Goal: Communication & Community: Answer question/provide support

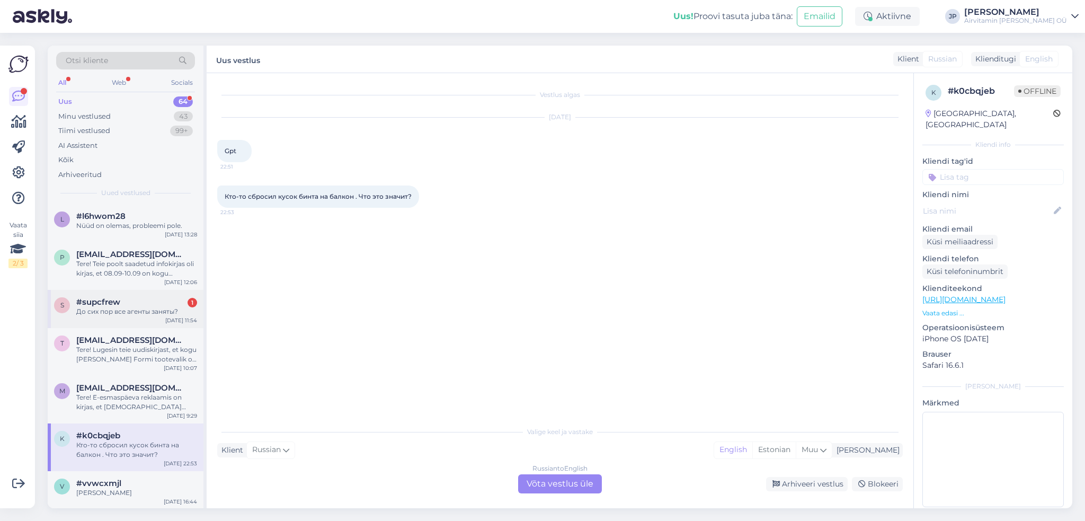
click at [106, 307] on div "До сих пор все агенты заняты?" at bounding box center [136, 312] width 121 height 10
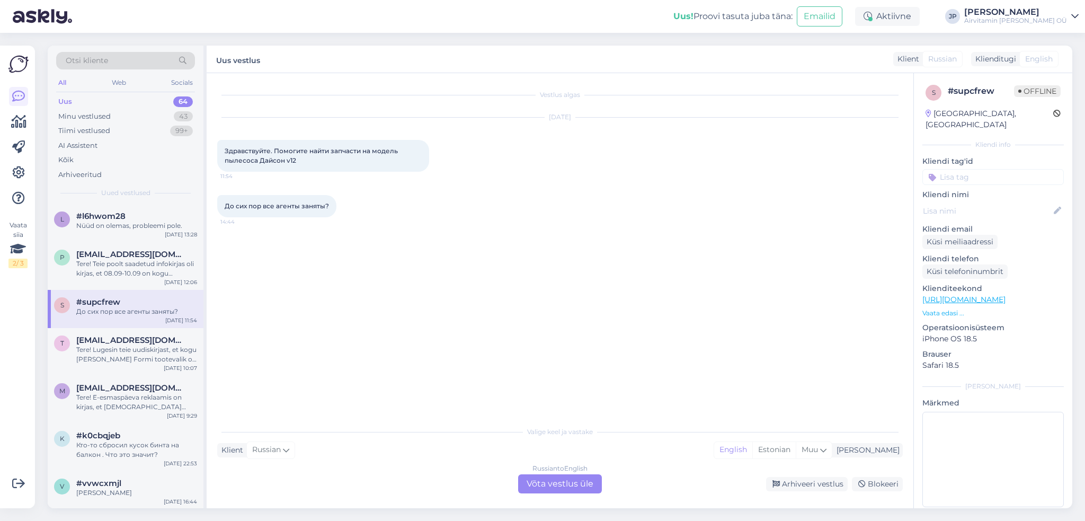
click at [549, 485] on div "Russian to English Võta vestlus üle" at bounding box center [560, 483] width 84 height 19
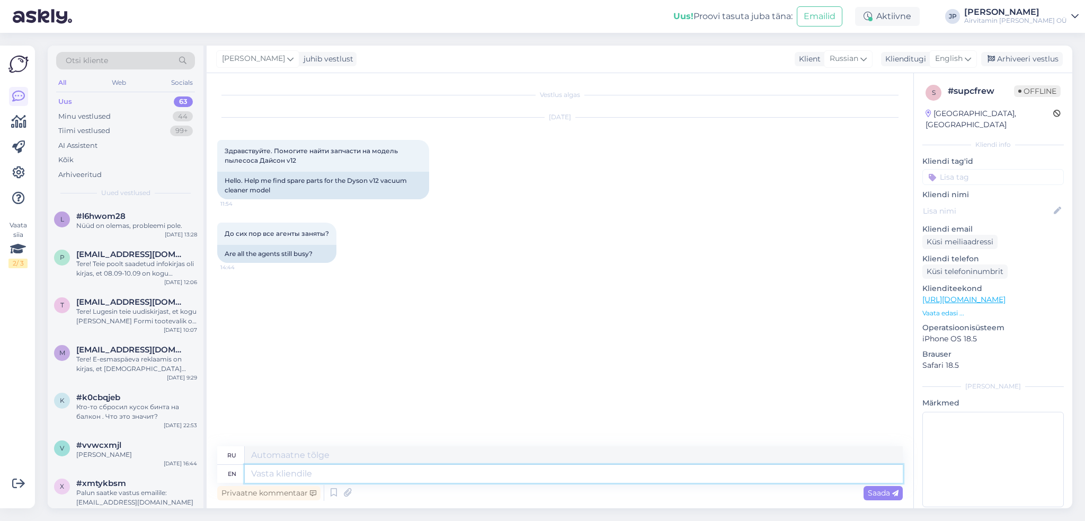
click at [268, 476] on textarea at bounding box center [574, 473] width 658 height 18
type textarea "T"
type textarea "Hi"
type textarea "Привет"
type textarea "Hi,"
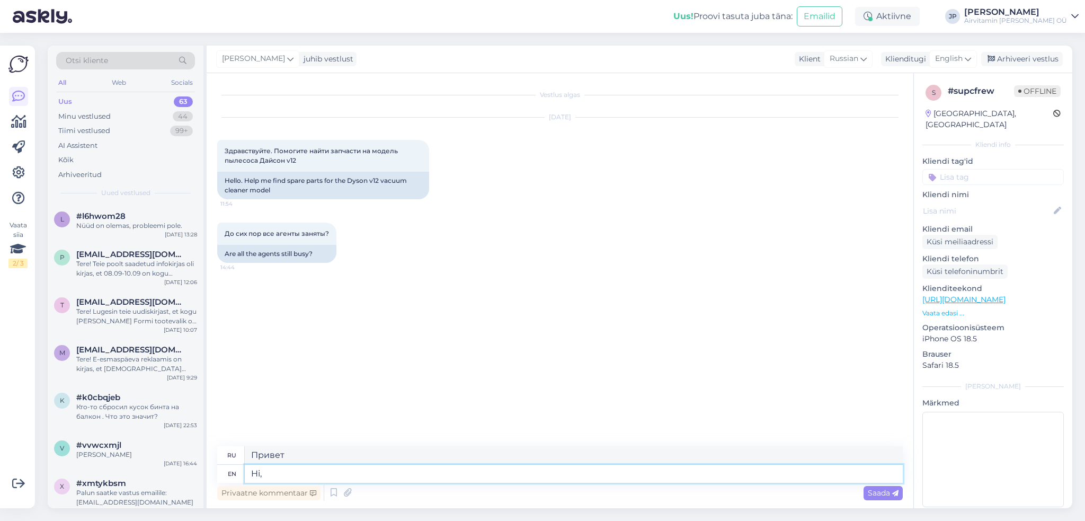
type textarea "Привет,"
type textarea "What"
type textarea "Что"
type textarea "What part"
type textarea "Какая часть"
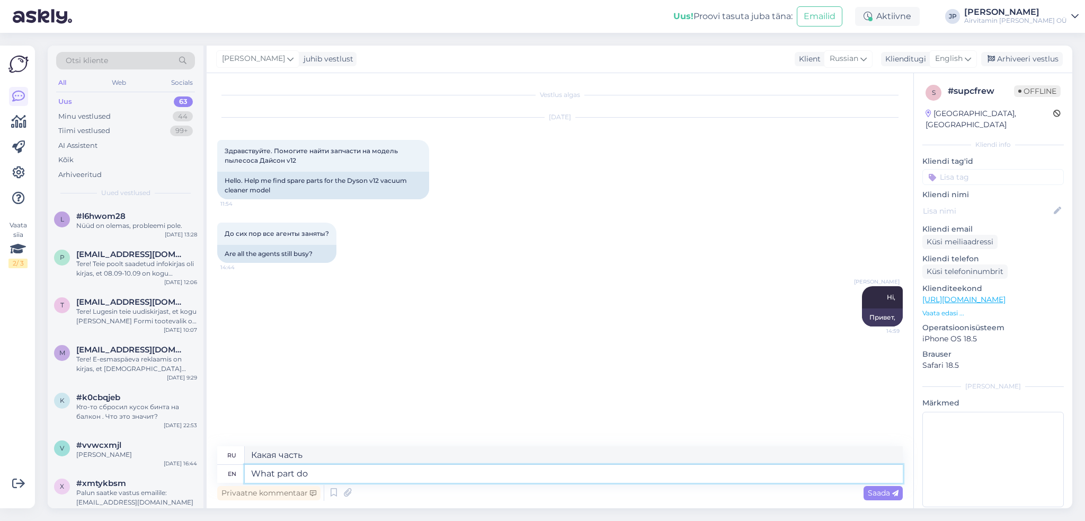
type textarea "What part do"
type textarea "Какую часть делать?"
type textarea "What part do you"
type textarea "Какую часть ты"
type textarea "What part do you need?"
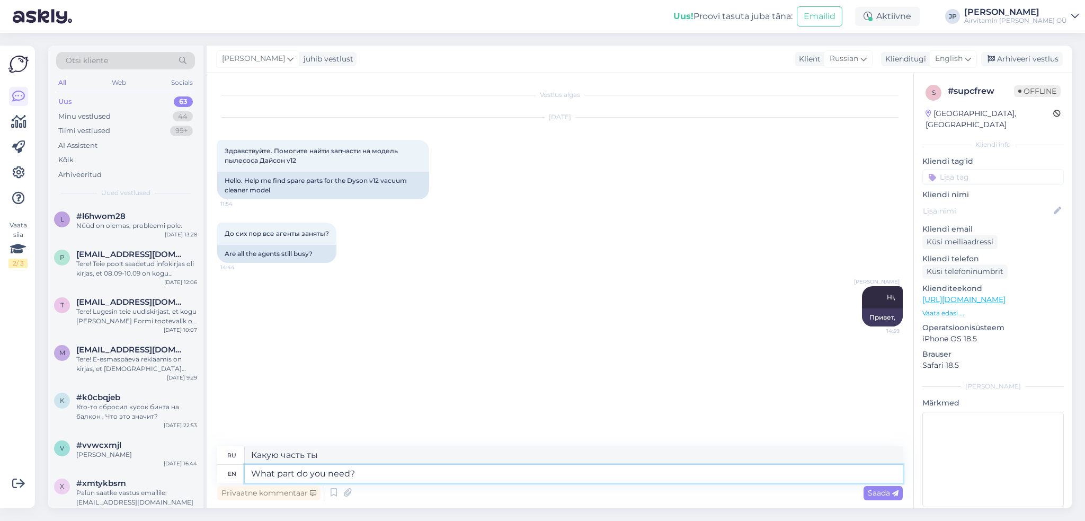
type textarea "Какая деталь вам нужна?"
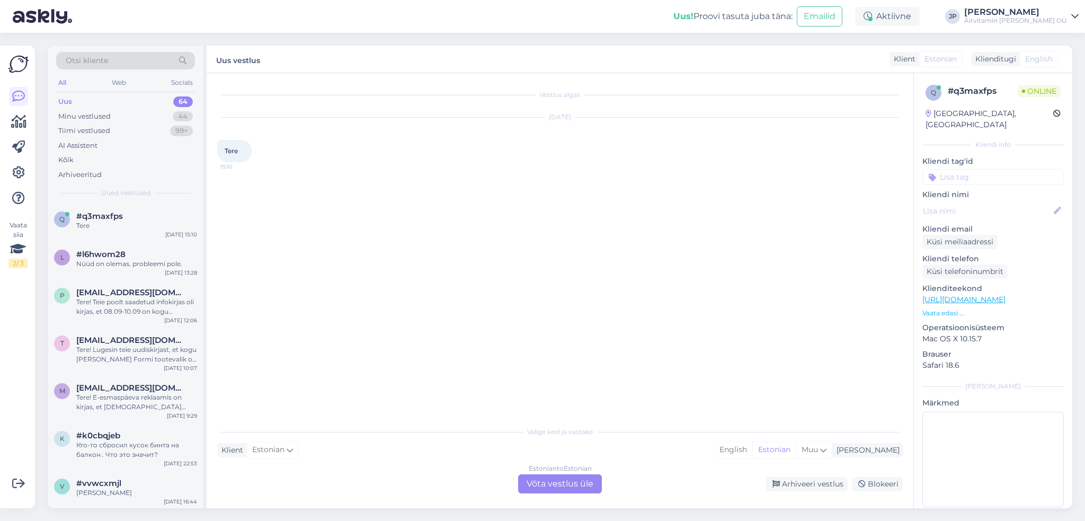
click at [549, 484] on div "Estonian to Estonian Võta vestlus üle" at bounding box center [560, 483] width 84 height 19
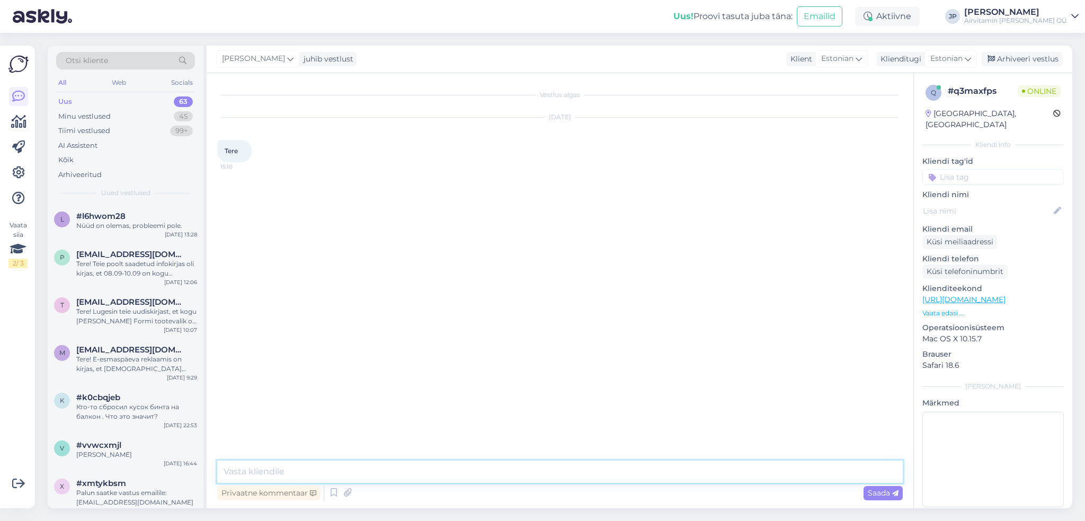
click at [294, 469] on textarea at bounding box center [559, 471] width 685 height 22
type textarea "Tere"
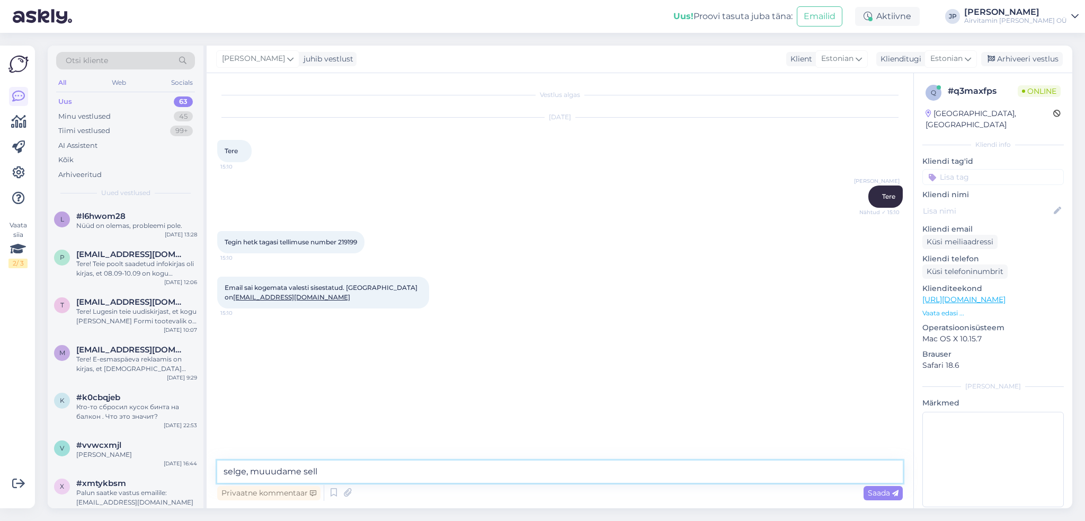
type textarea "selge, muuudame selle"
type textarea "tänud"
click at [240, 466] on textarea at bounding box center [559, 471] width 685 height 22
type textarea "jaa, ikka"
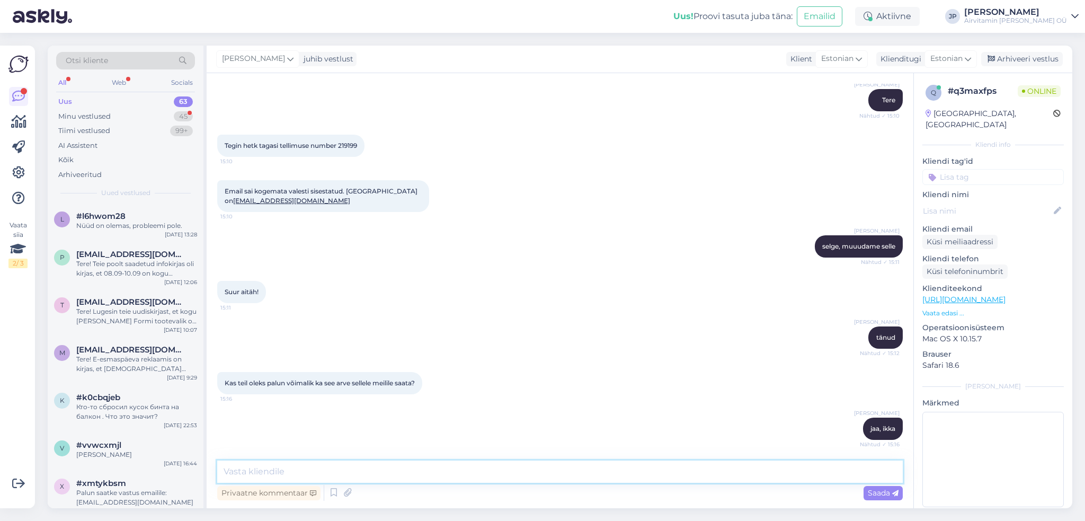
scroll to position [142, 0]
